Goal: Task Accomplishment & Management: Use online tool/utility

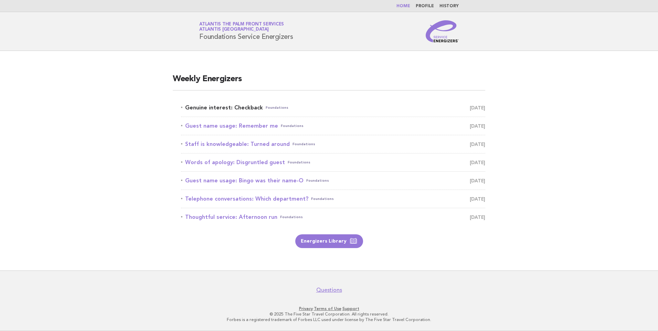
click at [240, 106] on link "Genuine interest: Checkback Foundations October 8" at bounding box center [333, 108] width 304 height 10
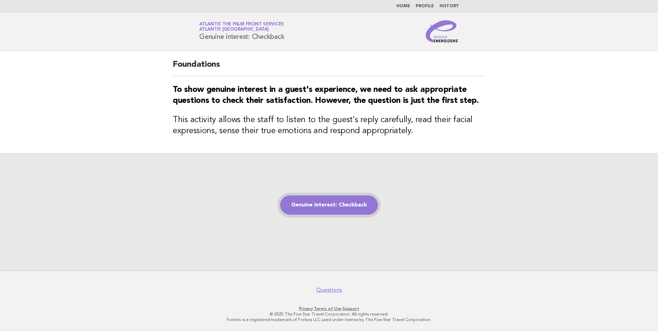
drag, startPoint x: 326, startPoint y: 207, endPoint x: 321, endPoint y: 207, distance: 4.9
click at [326, 207] on link "Genuine interest: Checkback" at bounding box center [329, 204] width 98 height 19
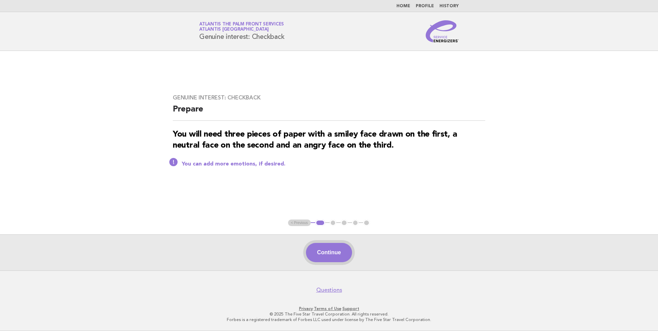
click at [341, 248] on button "Continue" at bounding box center [329, 252] width 46 height 19
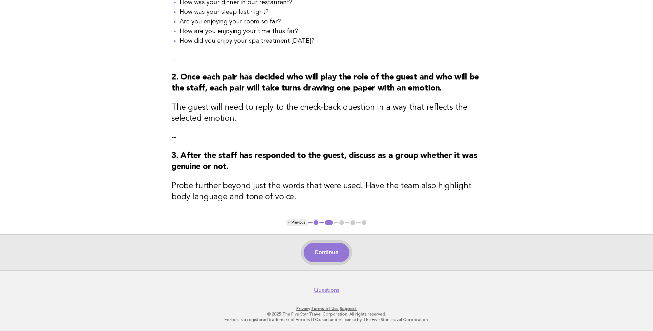
click at [329, 254] on button "Continue" at bounding box center [326, 252] width 46 height 19
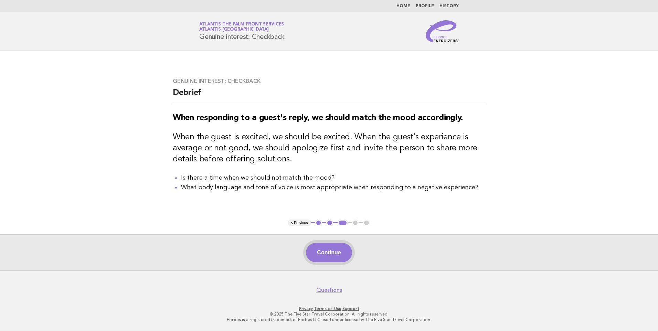
click at [338, 248] on button "Continue" at bounding box center [329, 252] width 46 height 19
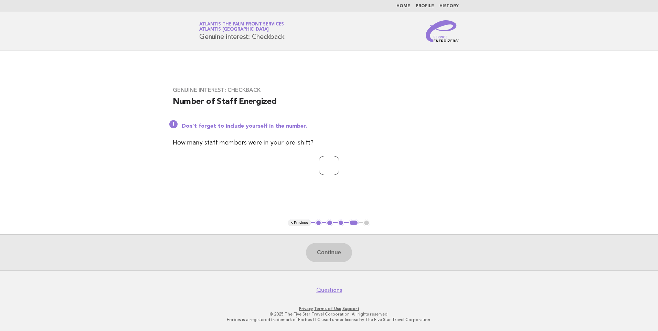
click at [331, 160] on input "number" at bounding box center [329, 165] width 21 height 19
type input "*"
type input "**"
click at [322, 248] on button "Continue" at bounding box center [329, 252] width 46 height 19
